Goal: Information Seeking & Learning: Check status

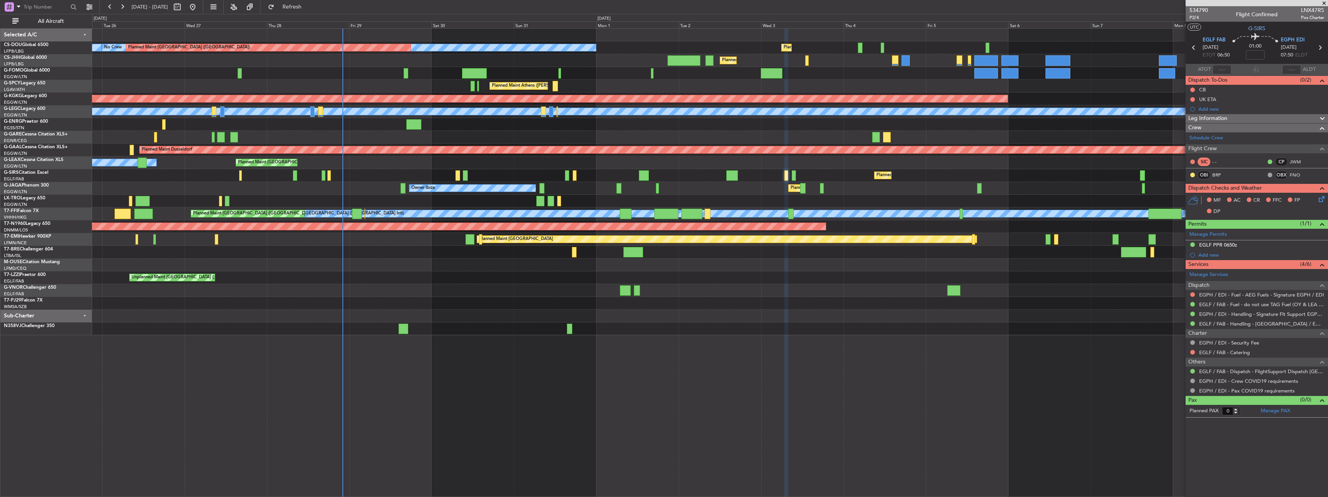
click at [433, 167] on div "Planned Maint [GEOGRAPHIC_DATA] ([GEOGRAPHIC_DATA]) Planned Maint [GEOGRAPHIC_D…" at bounding box center [710, 182] width 1236 height 307
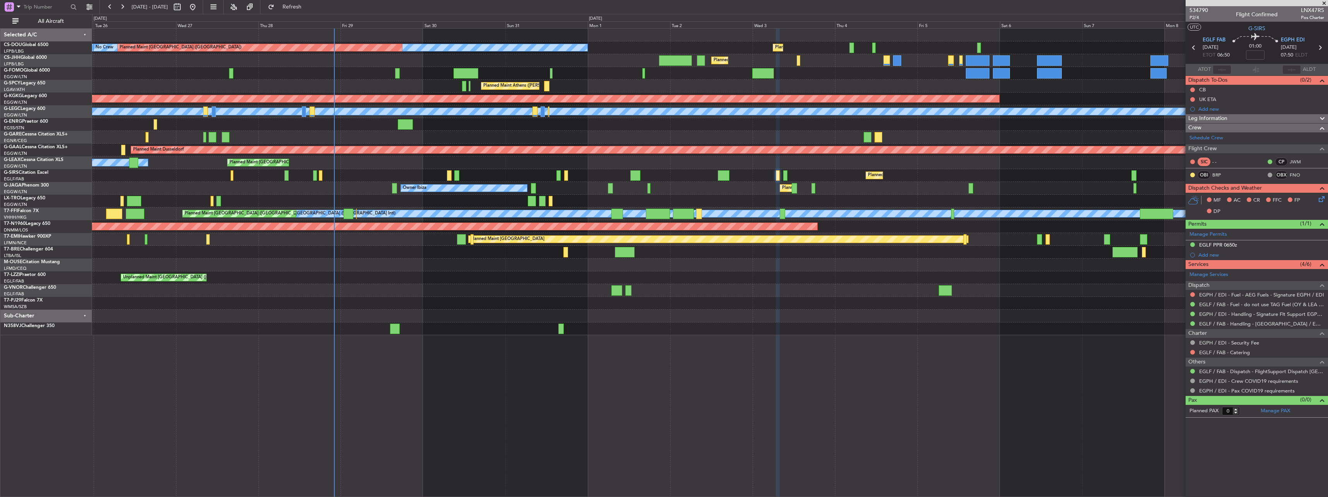
click at [711, 237] on div "Planned Maint [GEOGRAPHIC_DATA] ([GEOGRAPHIC_DATA]) Planned Maint [GEOGRAPHIC_D…" at bounding box center [710, 182] width 1236 height 307
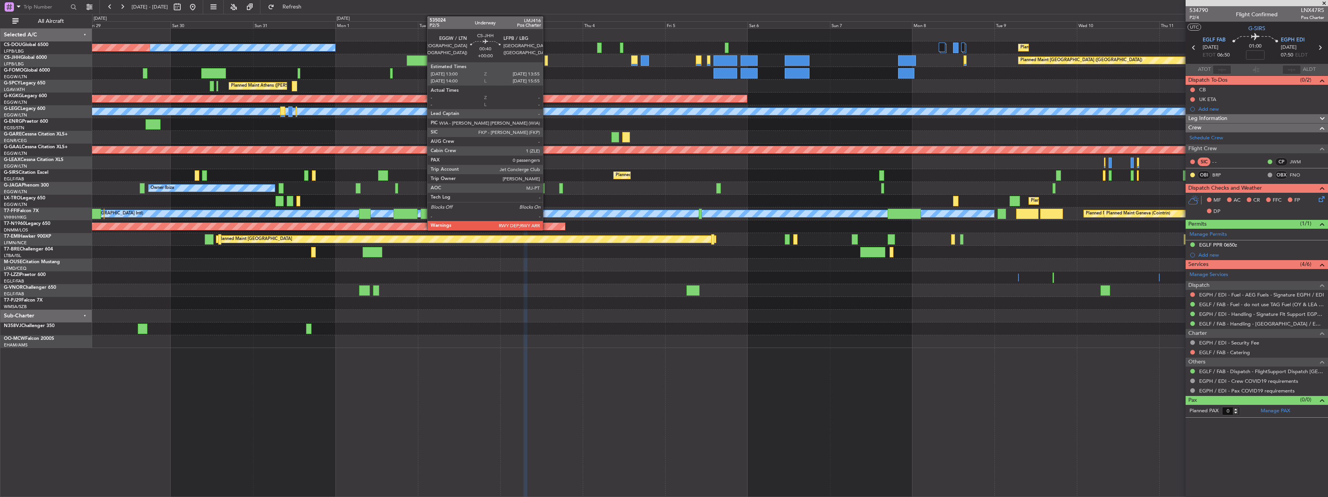
click at [547, 57] on div at bounding box center [546, 60] width 3 height 10
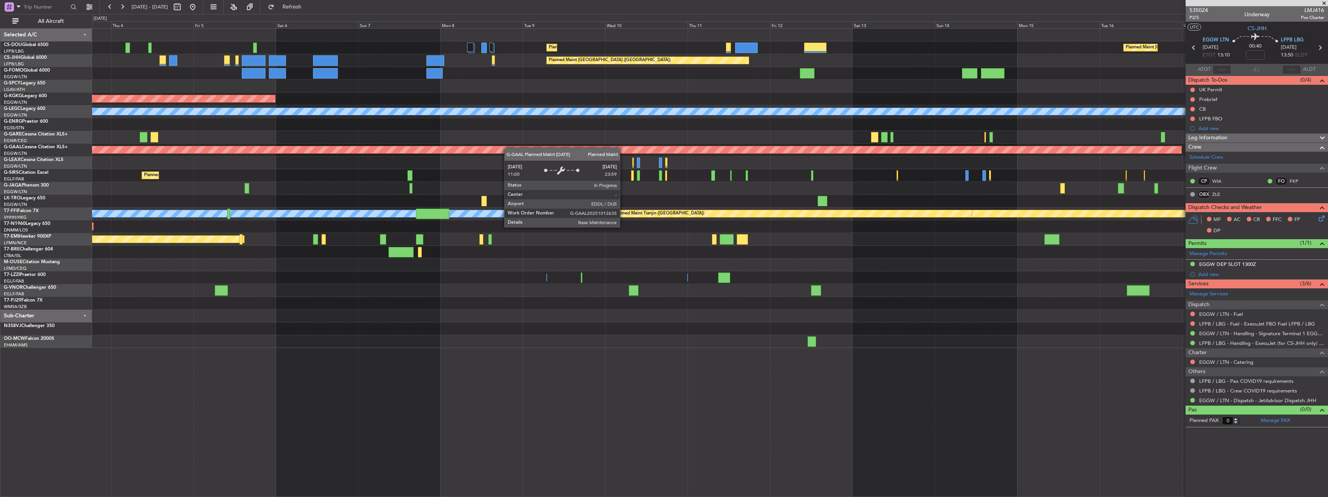
click at [377, 149] on div "Planned Maint Dusseldorf" at bounding box center [294, 149] width 1775 height 7
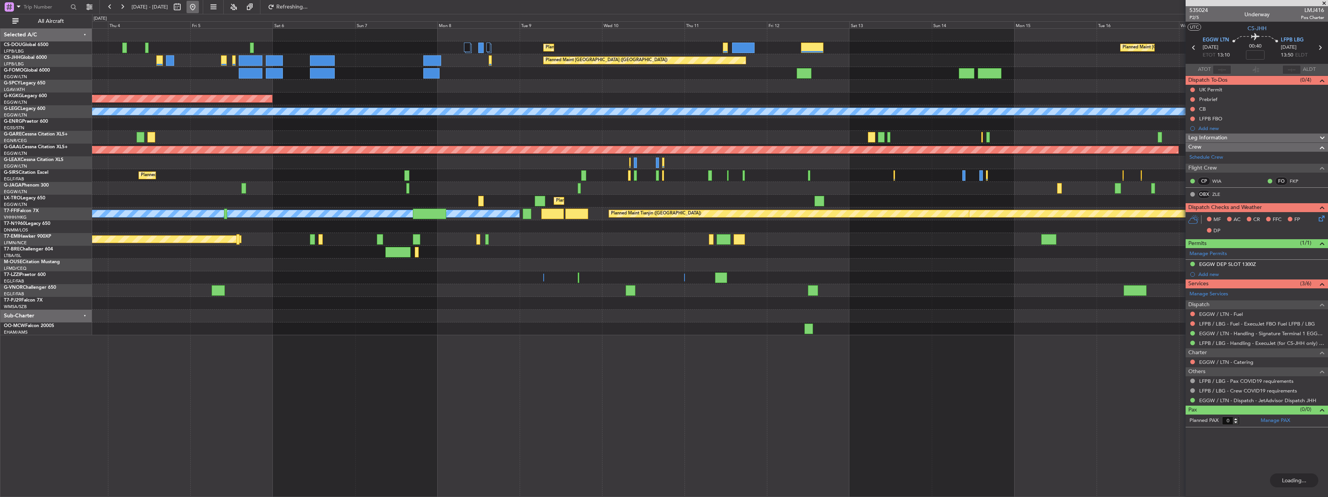
click at [199, 8] on button at bounding box center [193, 7] width 12 height 12
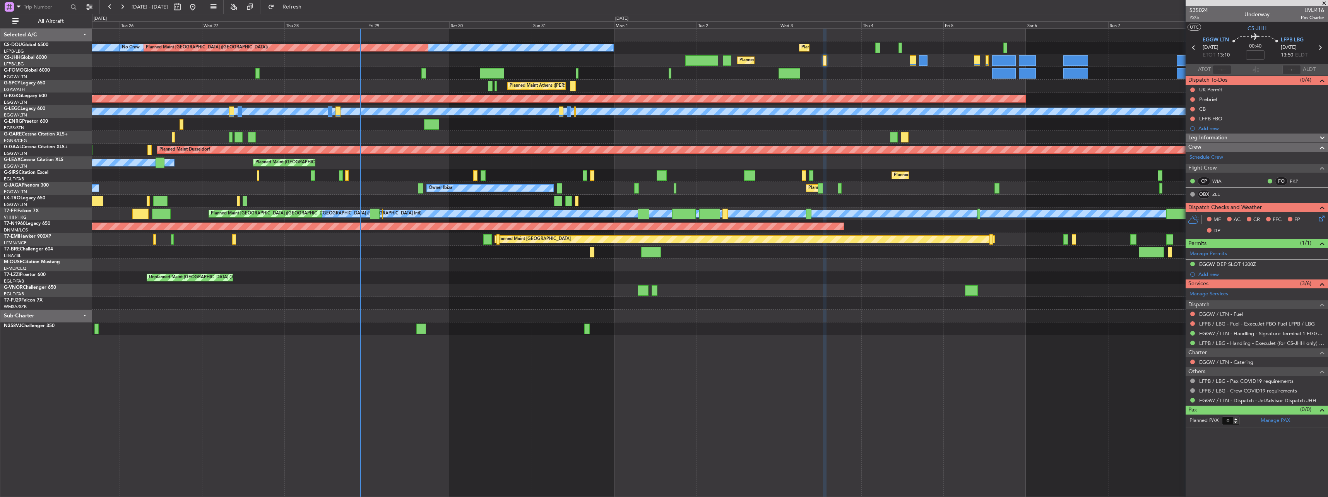
click at [552, 265] on div "Planned Maint [GEOGRAPHIC_DATA] ([GEOGRAPHIC_DATA]) No Crew Planned Maint [GEOG…" at bounding box center [710, 182] width 1236 height 307
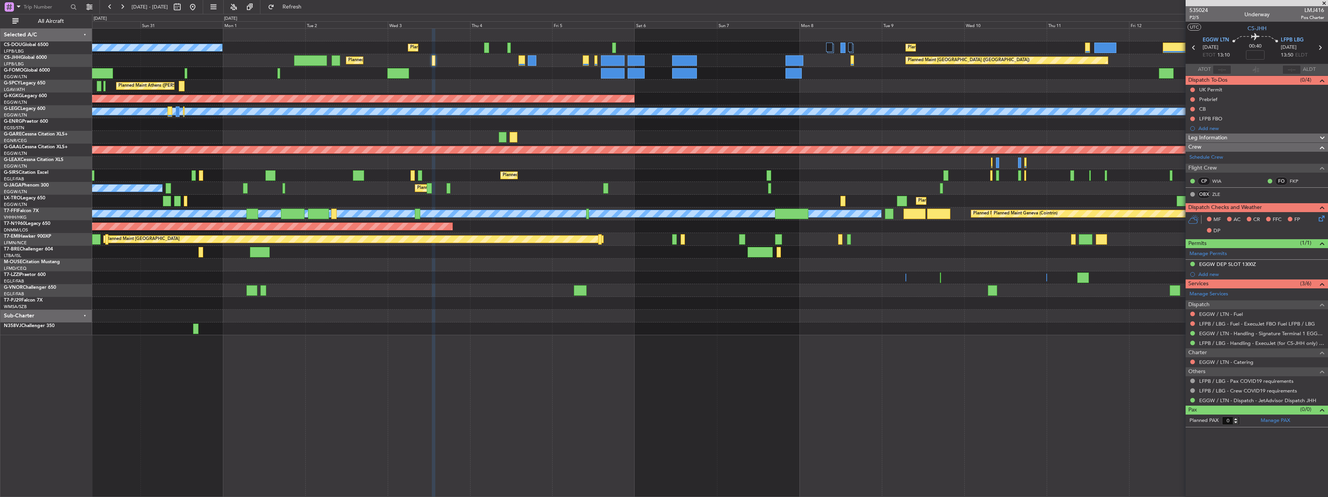
click at [409, 166] on div "Planned Maint [GEOGRAPHIC_DATA] ([GEOGRAPHIC_DATA])" at bounding box center [710, 162] width 1236 height 13
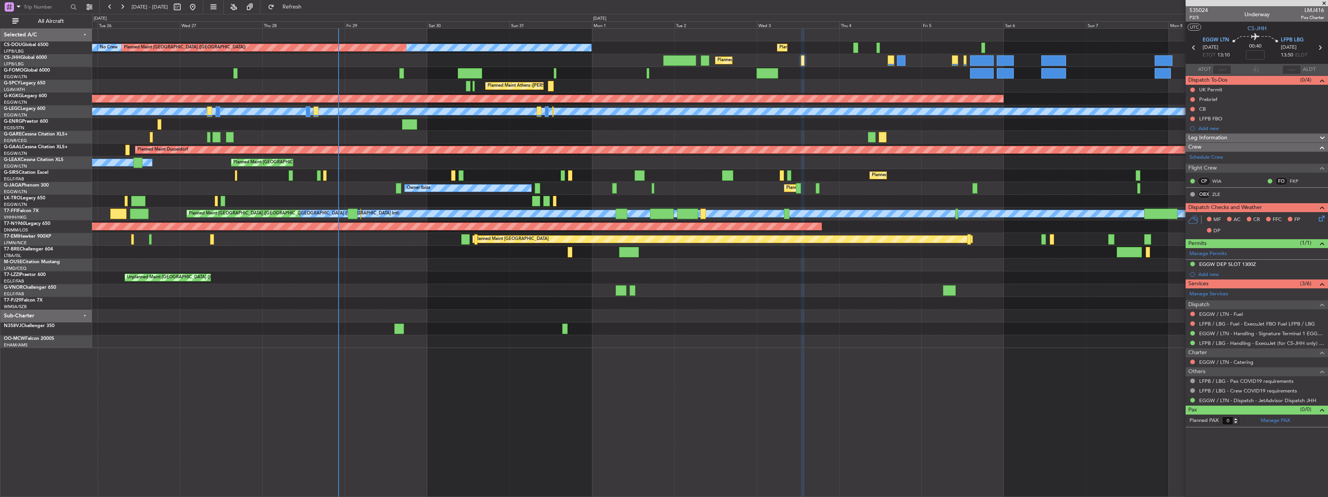
click at [826, 200] on div "Planned Maint [GEOGRAPHIC_DATA] ([GEOGRAPHIC_DATA]) No Crew Planned Maint [GEOG…" at bounding box center [710, 188] width 1236 height 319
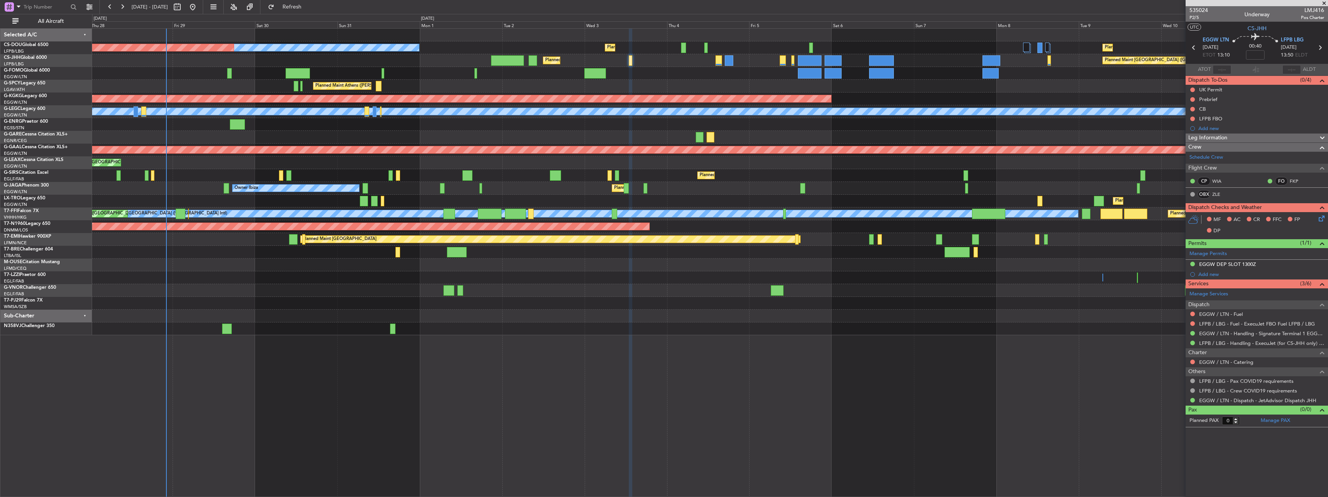
click at [601, 298] on div "Planned Maint [GEOGRAPHIC_DATA] ([GEOGRAPHIC_DATA]) No Crew Planned Maint [GEOG…" at bounding box center [710, 182] width 1236 height 307
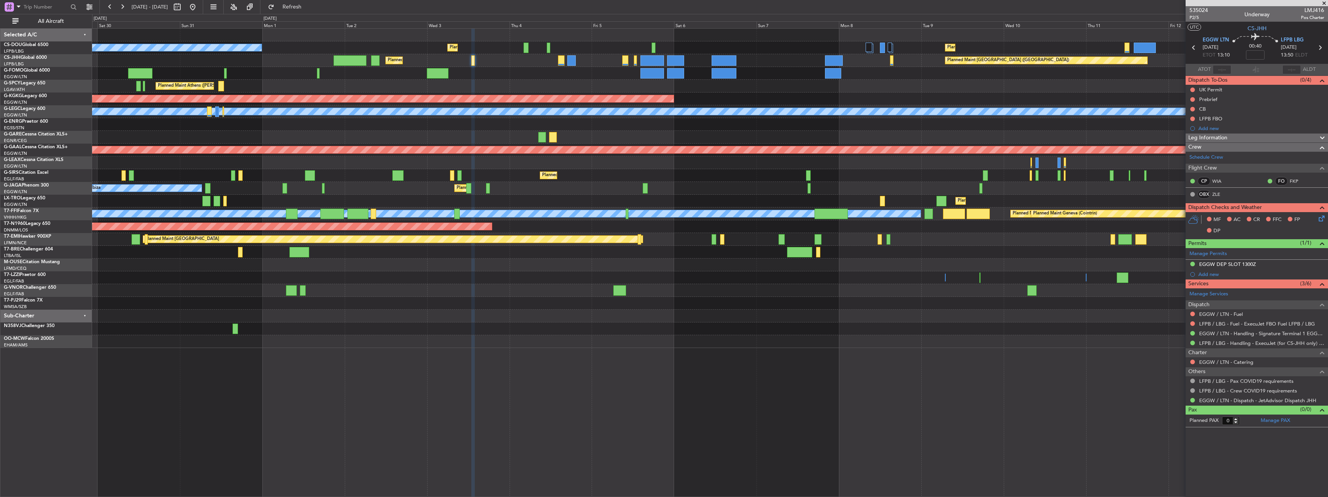
click at [584, 161] on div "Planned Maint [GEOGRAPHIC_DATA] ([GEOGRAPHIC_DATA]) Owner" at bounding box center [710, 162] width 1236 height 13
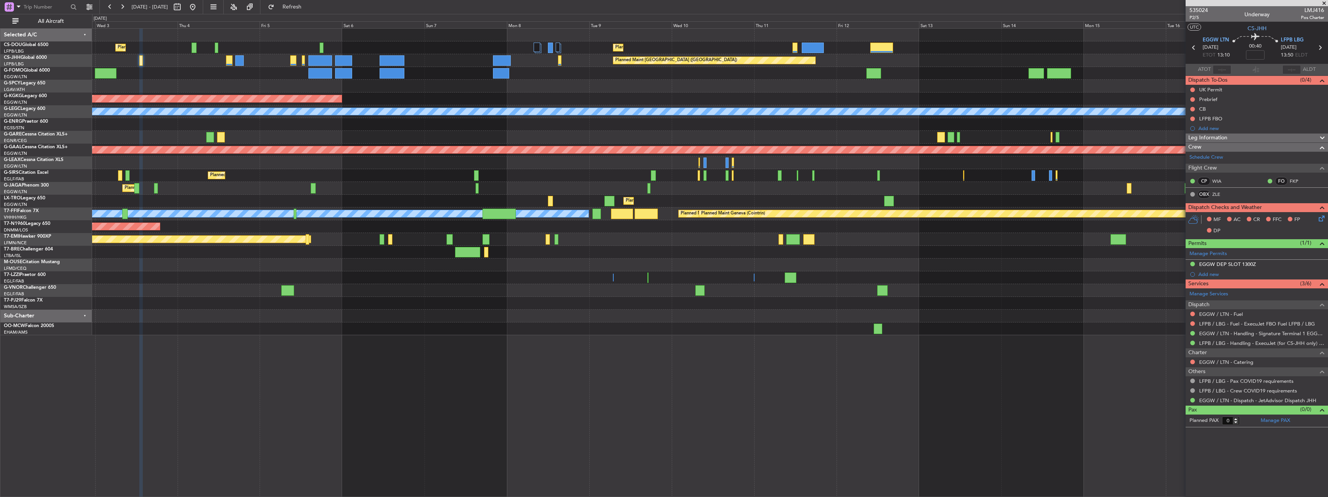
click at [836, 182] on div "Planned Maint [GEOGRAPHIC_DATA] ([GEOGRAPHIC_DATA]) Planned Maint [GEOGRAPHIC_D…" at bounding box center [710, 182] width 1236 height 307
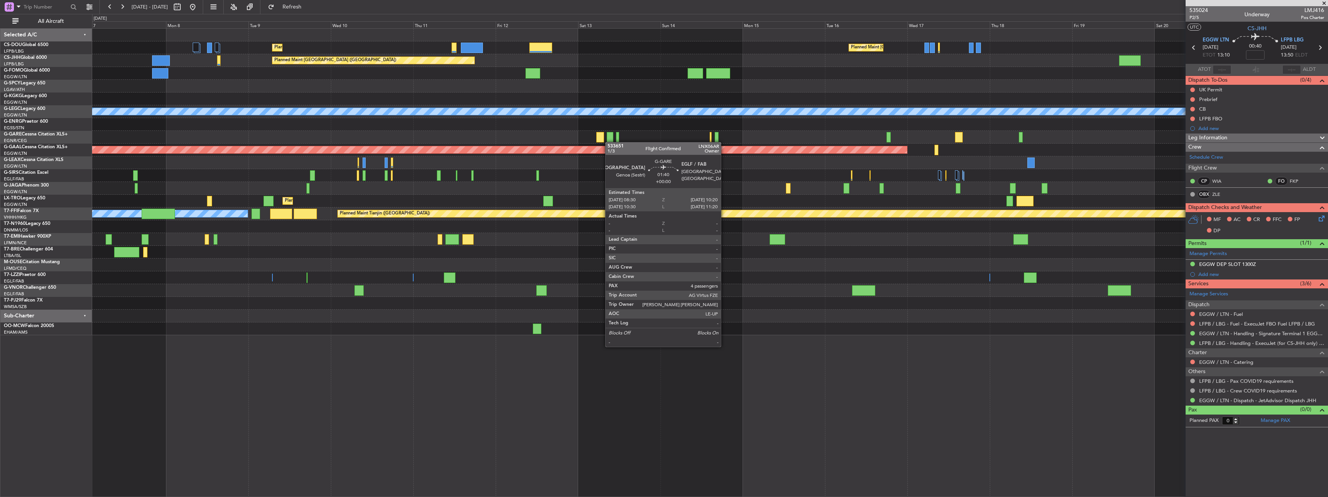
click at [608, 142] on div "Planned Maint [GEOGRAPHIC_DATA] ([GEOGRAPHIC_DATA]) Planned Maint [GEOGRAPHIC_D…" at bounding box center [710, 182] width 1236 height 307
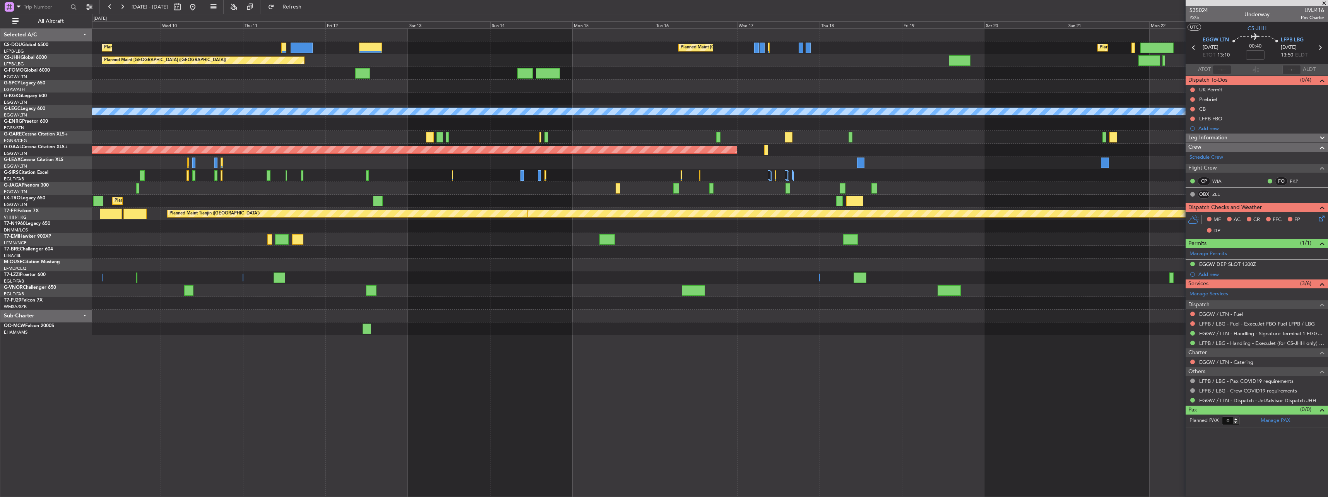
click at [392, 98] on div "AOG Maint [GEOGRAPHIC_DATA] (Ataturk)" at bounding box center [710, 99] width 1236 height 13
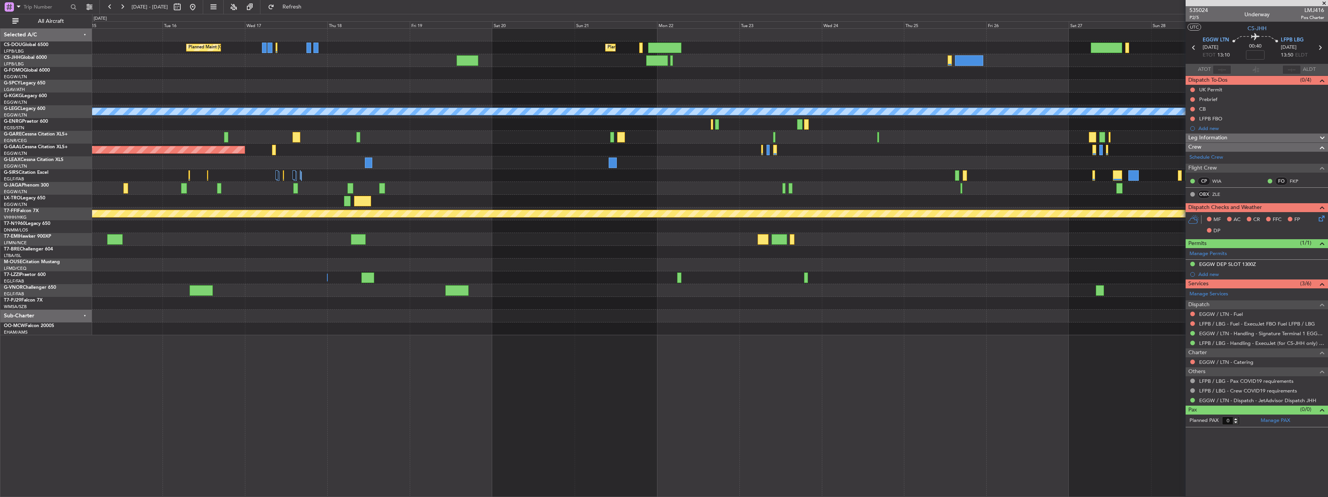
click at [479, 94] on div "Planned Maint [GEOGRAPHIC_DATA] ([GEOGRAPHIC_DATA]) Planned Maint [GEOGRAPHIC_D…" at bounding box center [710, 182] width 1236 height 307
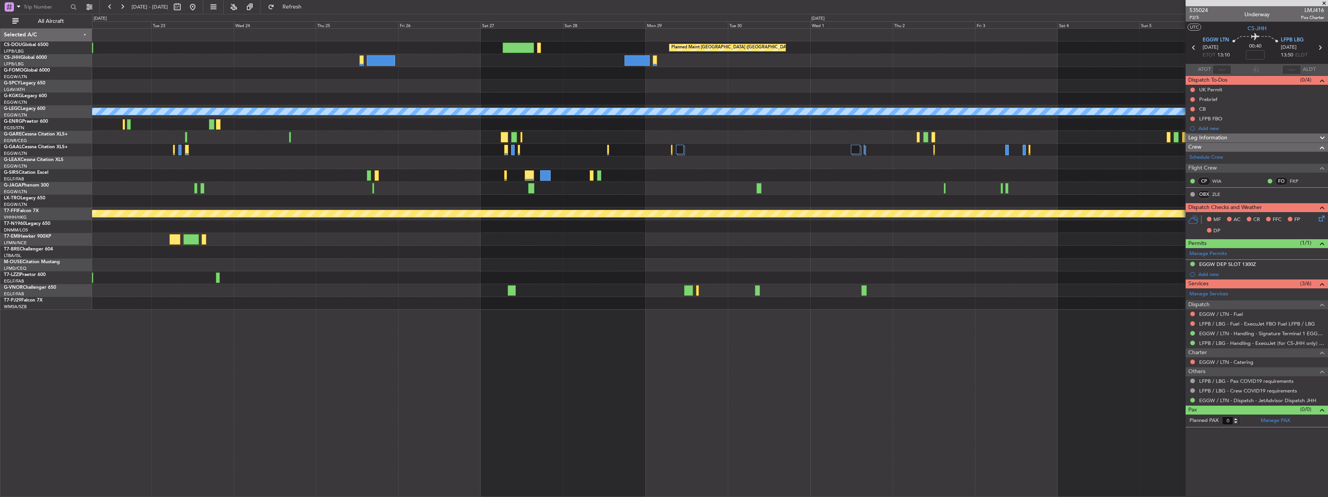
click at [286, 100] on div "Planned Maint [GEOGRAPHIC_DATA] ([GEOGRAPHIC_DATA]) Planned Maint [GEOGRAPHIC_D…" at bounding box center [710, 169] width 1236 height 281
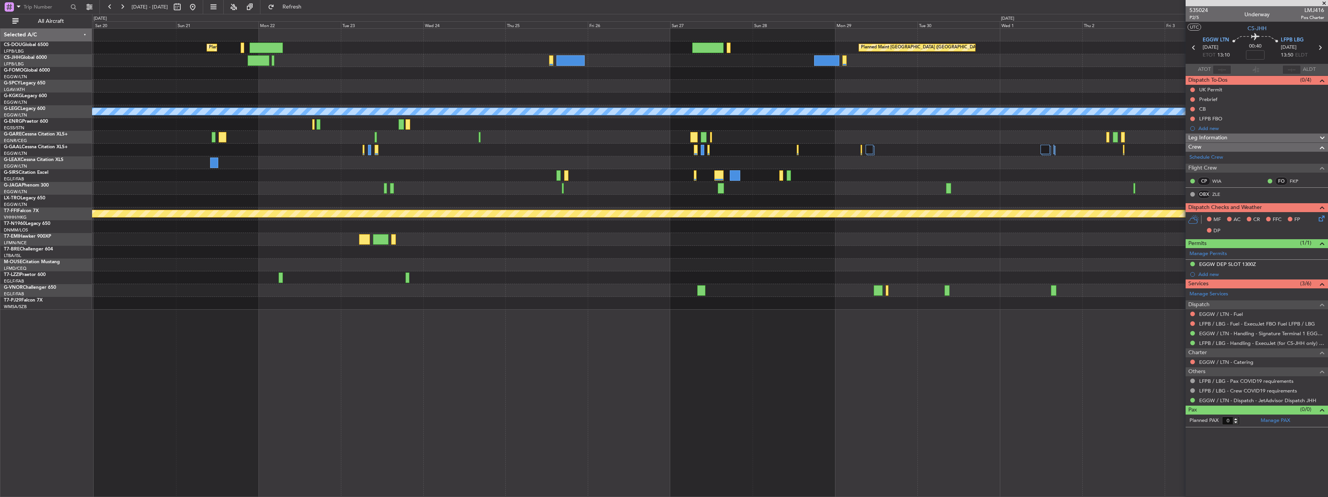
click at [927, 173] on div "Planned Maint [GEOGRAPHIC_DATA] ([GEOGRAPHIC_DATA]) Planned Maint [GEOGRAPHIC_D…" at bounding box center [710, 169] width 1236 height 281
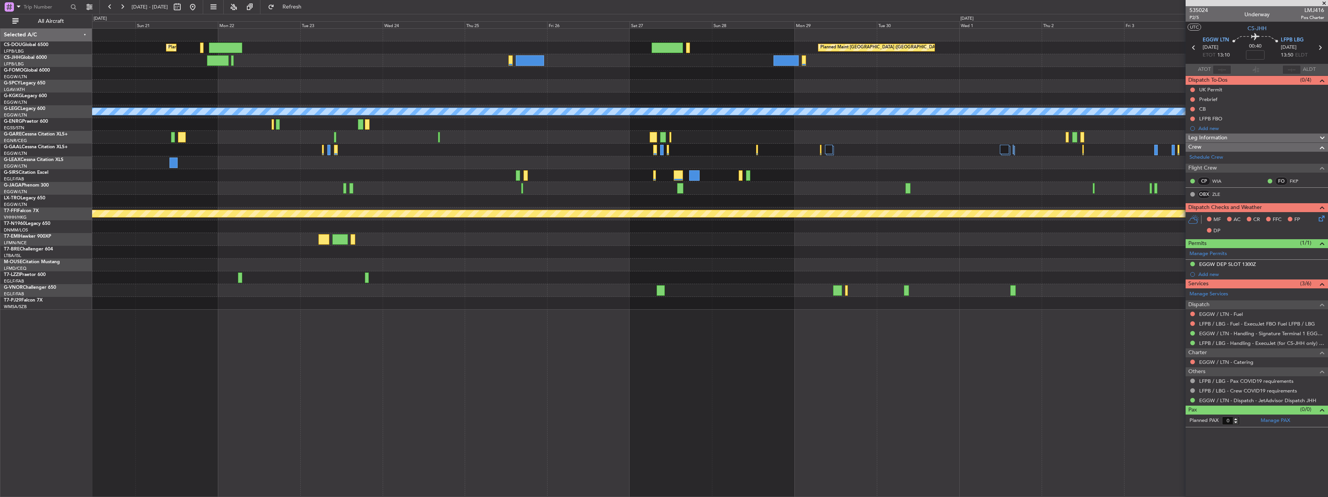
click at [596, 230] on div "Planned Maint [GEOGRAPHIC_DATA] ([GEOGRAPHIC_DATA]) Planned Maint [GEOGRAPHIC_D…" at bounding box center [710, 169] width 1236 height 281
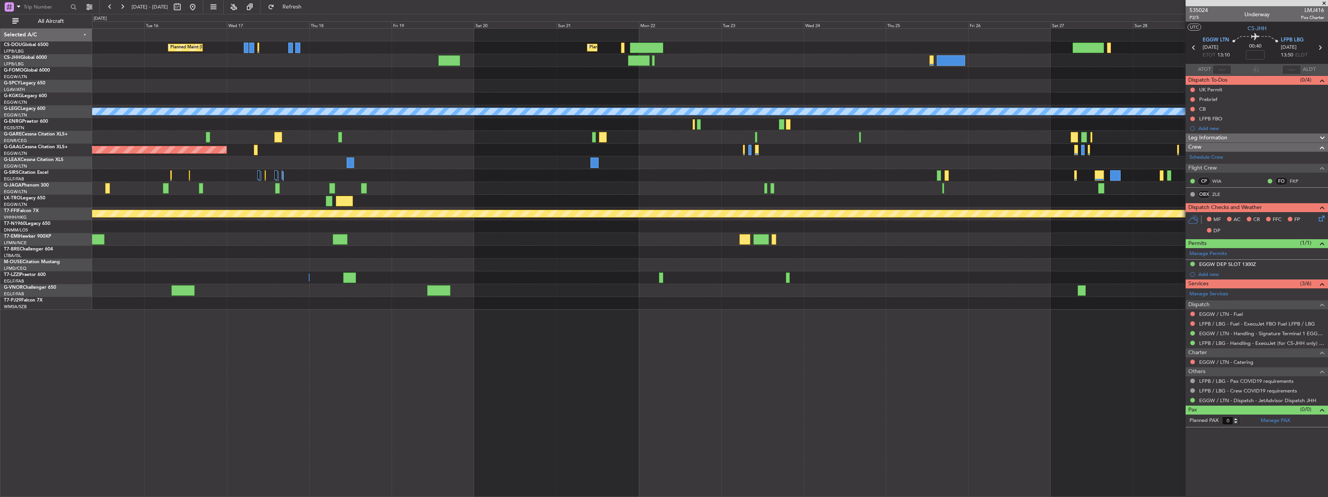
click at [887, 204] on div "Planned Maint [GEOGRAPHIC_DATA] ([GEOGRAPHIC_DATA]) Planned Maint [GEOGRAPHIC_D…" at bounding box center [710, 169] width 1236 height 281
click at [543, 294] on div "Planned Maint [GEOGRAPHIC_DATA] ([GEOGRAPHIC_DATA]) Planned Maint [GEOGRAPHIC_D…" at bounding box center [710, 262] width 1236 height 469
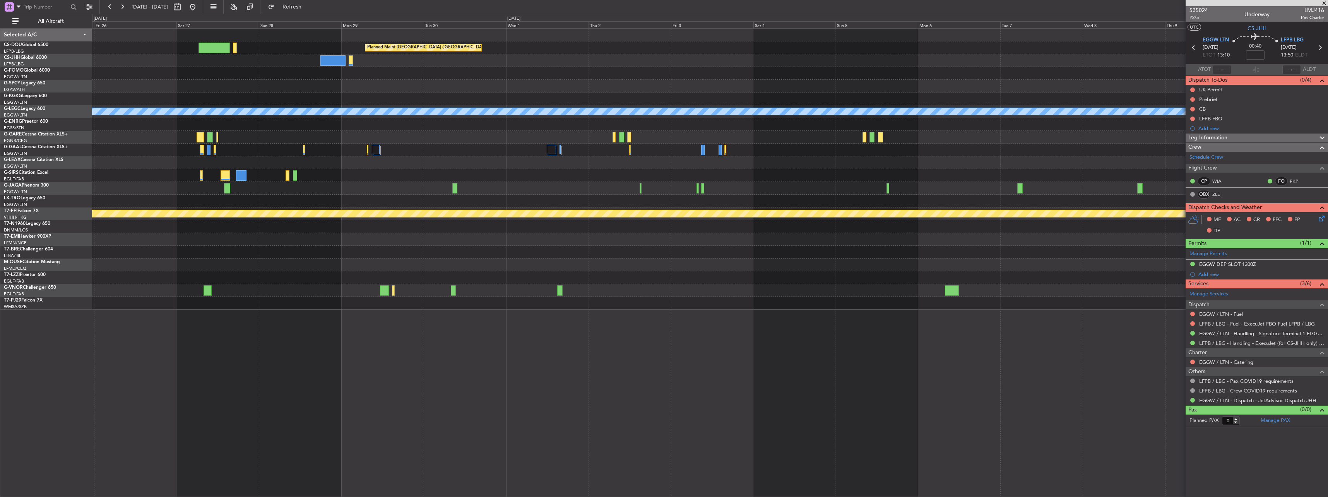
click at [426, 142] on div at bounding box center [710, 137] width 1236 height 13
